Goal: Complete application form: Complete application form

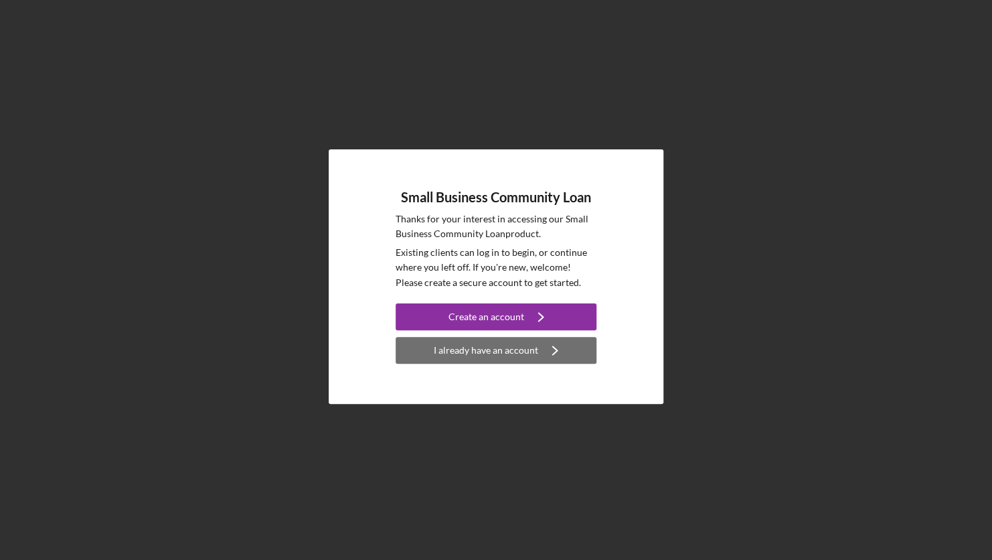
click at [538, 351] on icon "Icon/Navigate" at bounding box center [554, 349] width 33 height 33
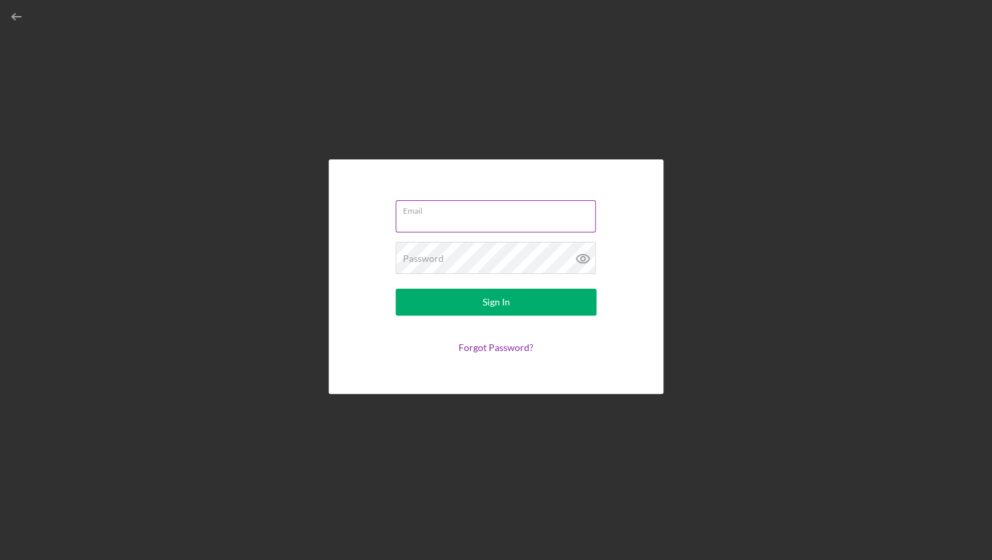
click at [414, 214] on label "Email" at bounding box center [499, 208] width 193 height 15
click at [414, 214] on input "Email" at bounding box center [496, 216] width 200 height 32
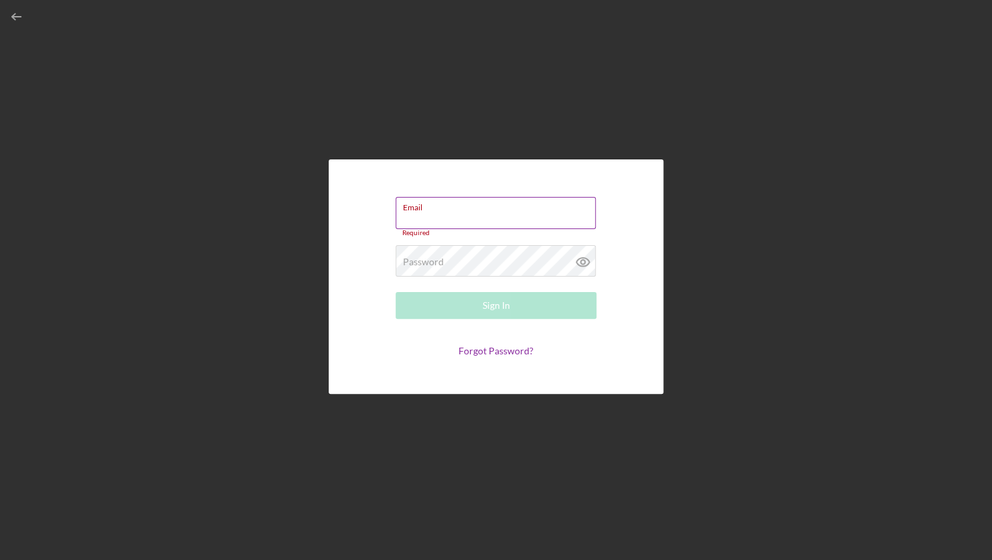
click at [463, 210] on div "Email Required" at bounding box center [496, 217] width 201 height 40
type input "[EMAIL_ADDRESS][DOMAIN_NAME]"
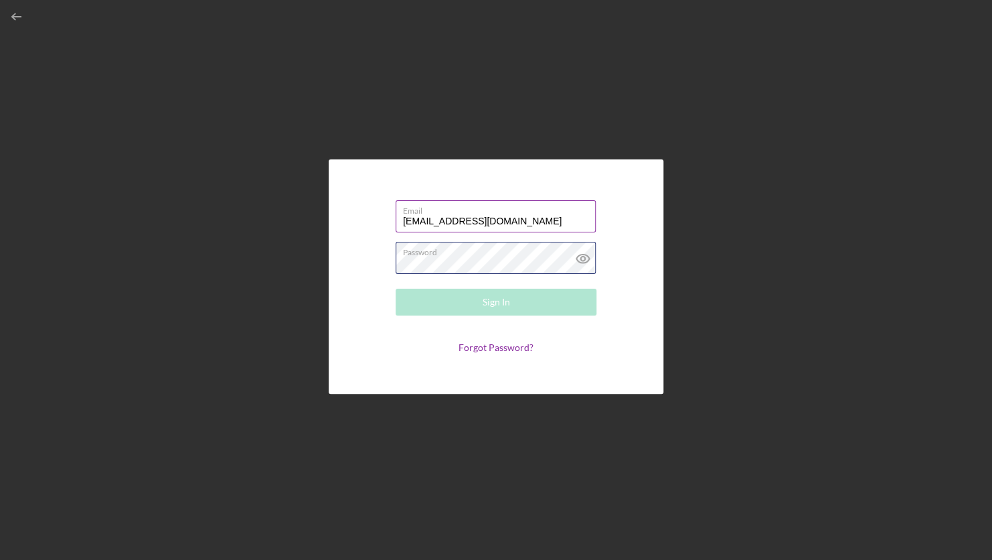
click at [478, 252] on div "Password Required" at bounding box center [496, 258] width 201 height 33
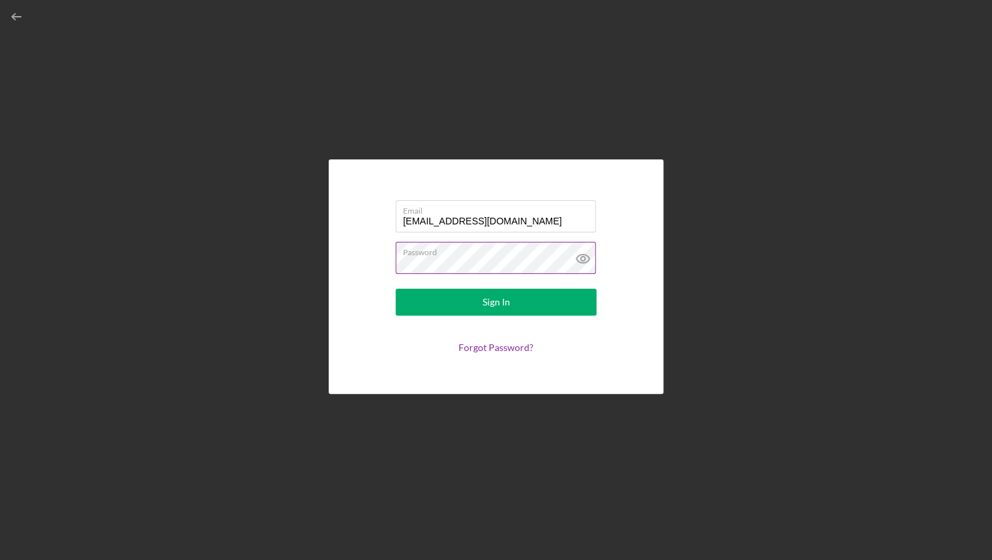
click at [396, 289] on button "Sign In" at bounding box center [496, 302] width 201 height 27
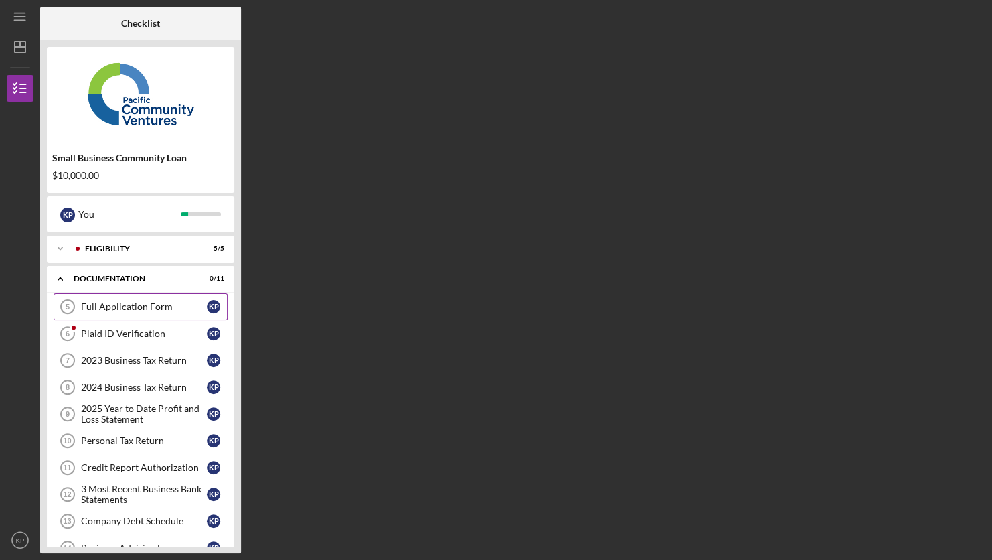
click at [140, 300] on link "Full Application Form 5 Full Application Form K P" at bounding box center [141, 306] width 174 height 27
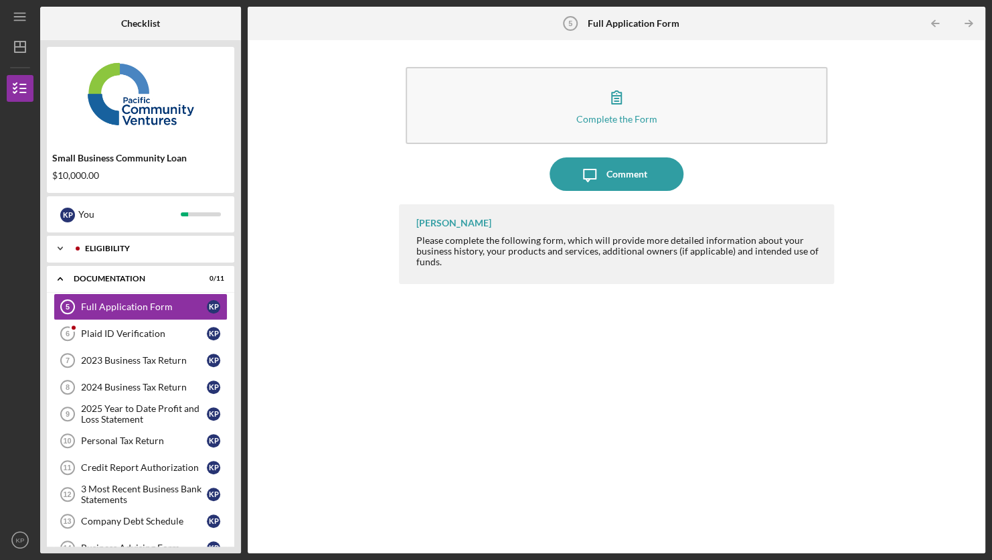
click at [182, 242] on div "Icon/Expander Eligibility 5 / 5" at bounding box center [140, 248] width 187 height 27
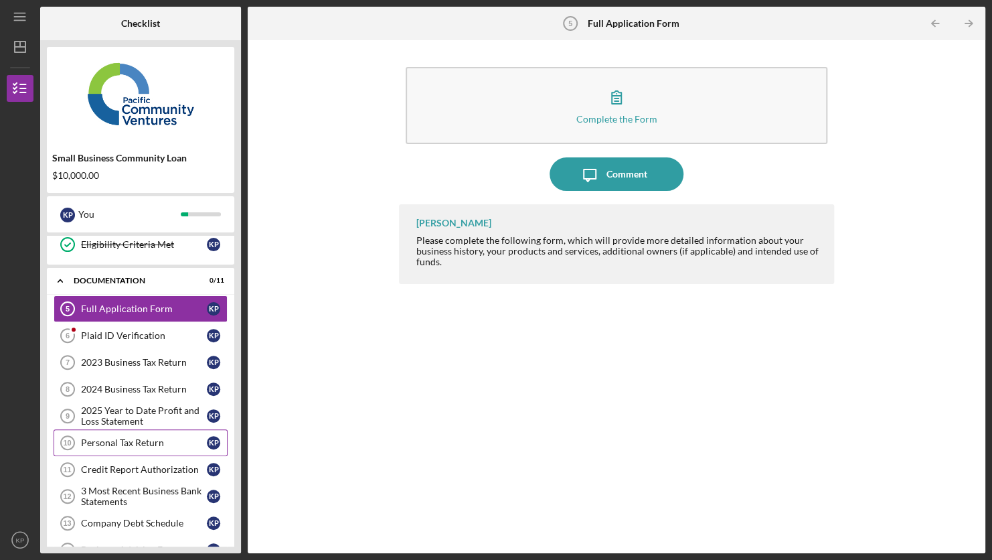
scroll to position [201, 0]
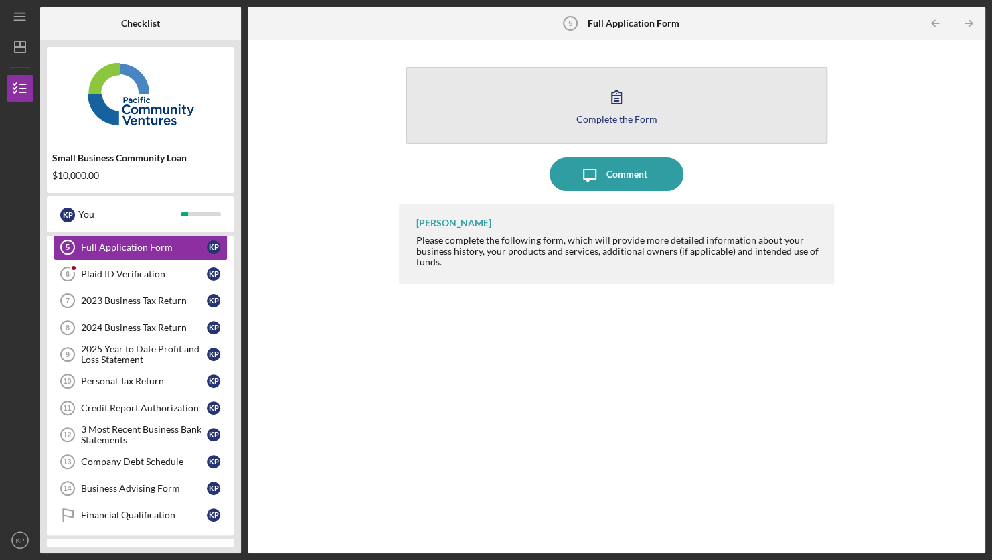
click at [637, 100] on button "Complete the Form Form" at bounding box center [616, 105] width 421 height 77
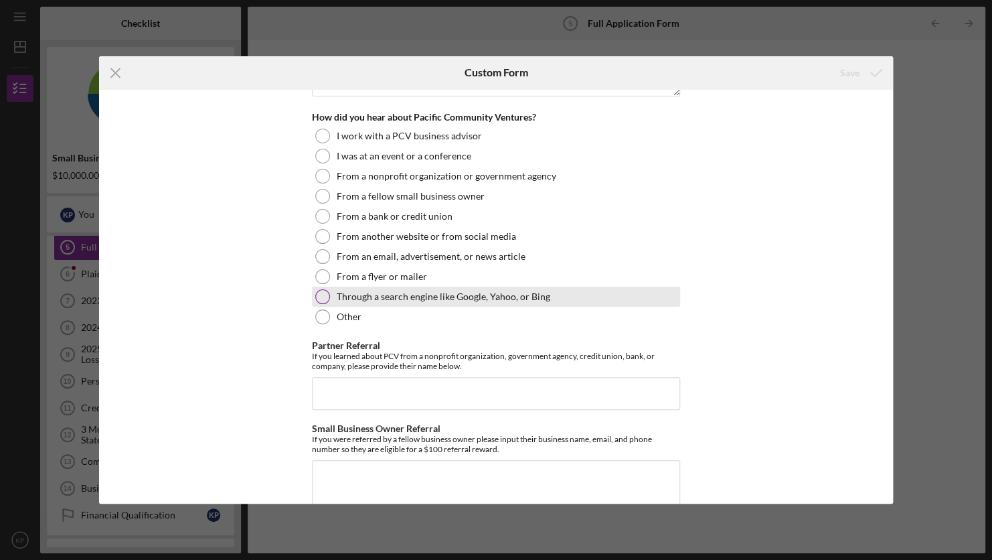
scroll to position [1793, 0]
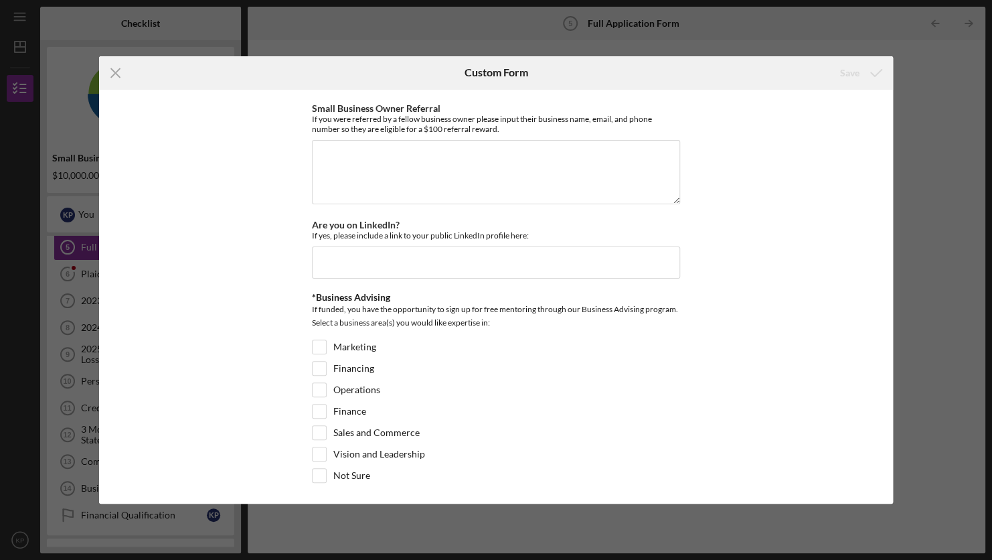
click at [681, 23] on div "Icon/Menu Close Custom Form Save Loan Request *Requested Loan Amount *Use of Pr…" at bounding box center [496, 280] width 992 height 560
click at [110, 72] on icon "Icon/Menu Close" at bounding box center [115, 72] width 33 height 33
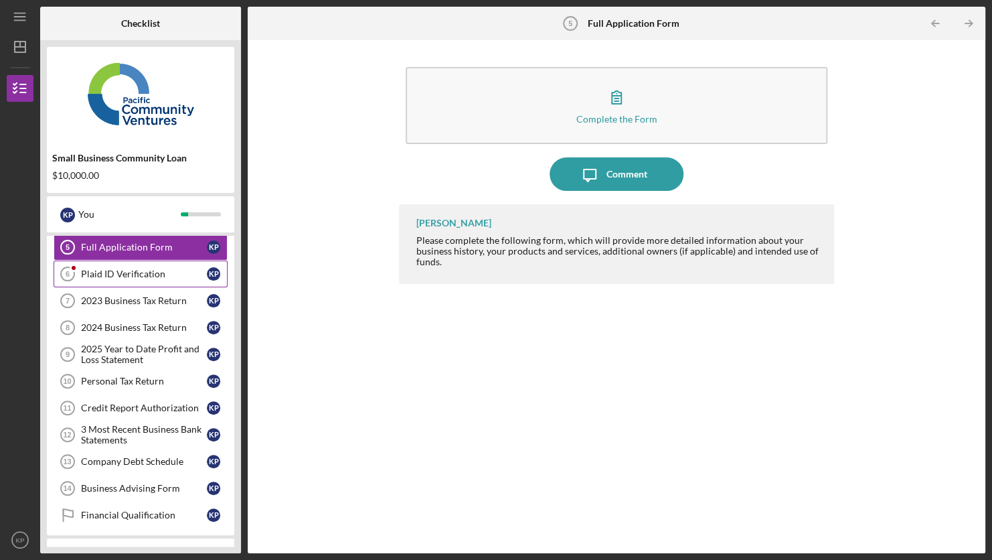
click at [116, 272] on div "Plaid ID Verification" at bounding box center [144, 274] width 126 height 11
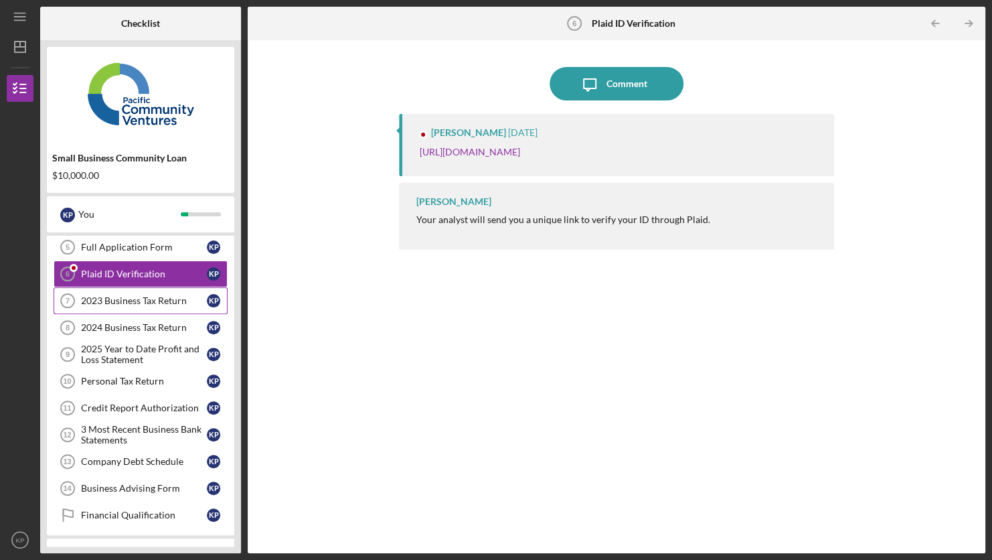
click at [104, 289] on link "2023 Business Tax Return 7 2023 Business Tax Return K P" at bounding box center [141, 300] width 174 height 27
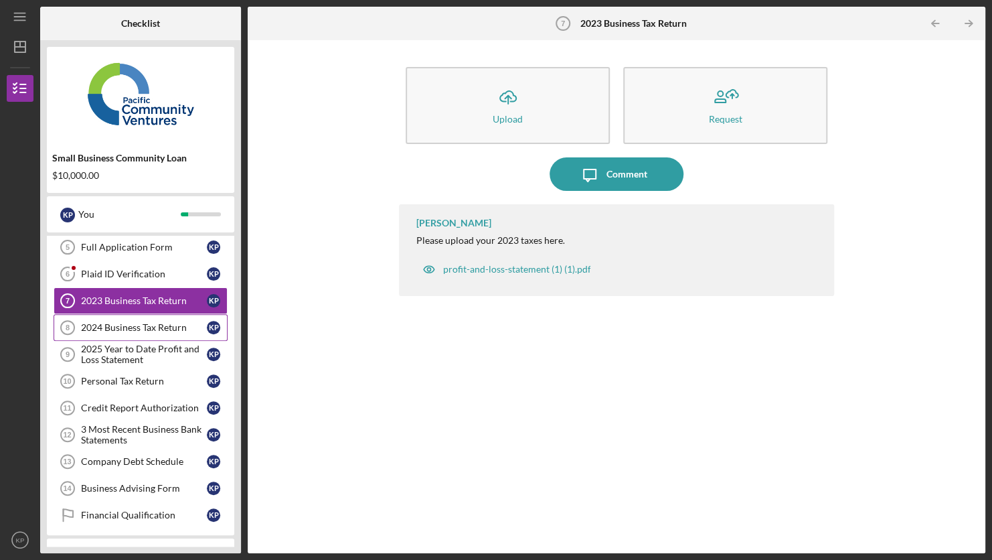
click at [146, 315] on link "2024 Business Tax Return 8 2024 Business Tax Return K P" at bounding box center [141, 327] width 174 height 27
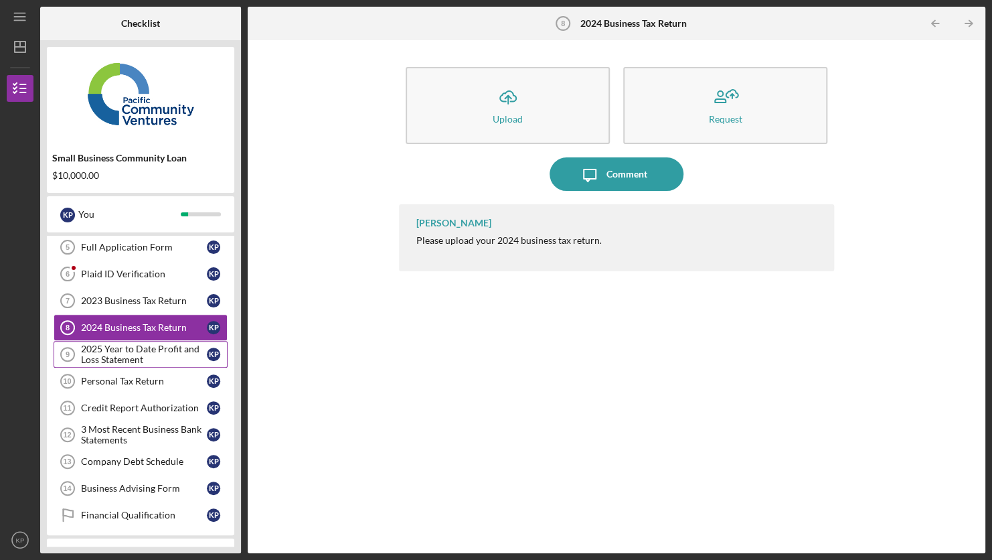
click at [147, 356] on div "2025 Year to Date Profit and Loss Statement" at bounding box center [144, 354] width 126 height 21
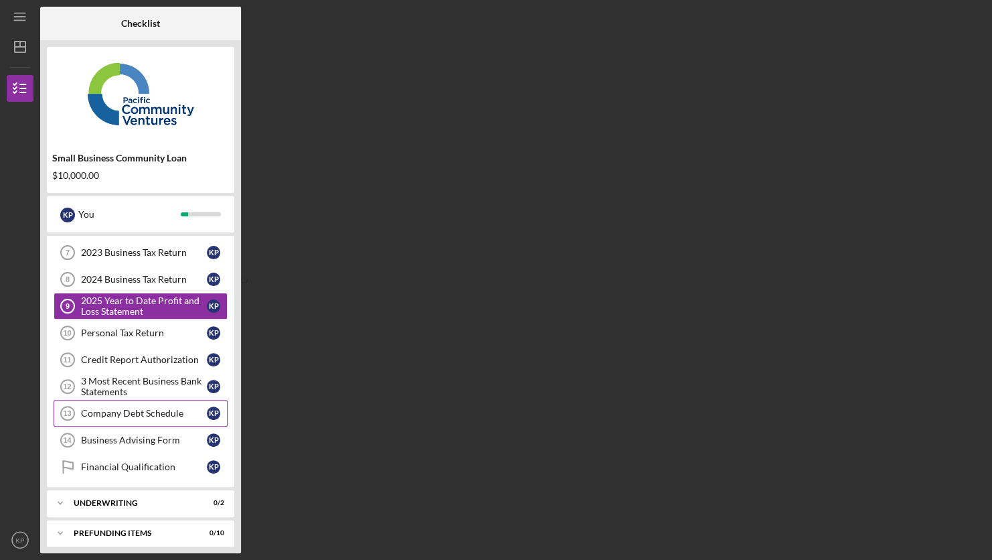
scroll to position [252, 0]
